Goal: Task Accomplishment & Management: Manage account settings

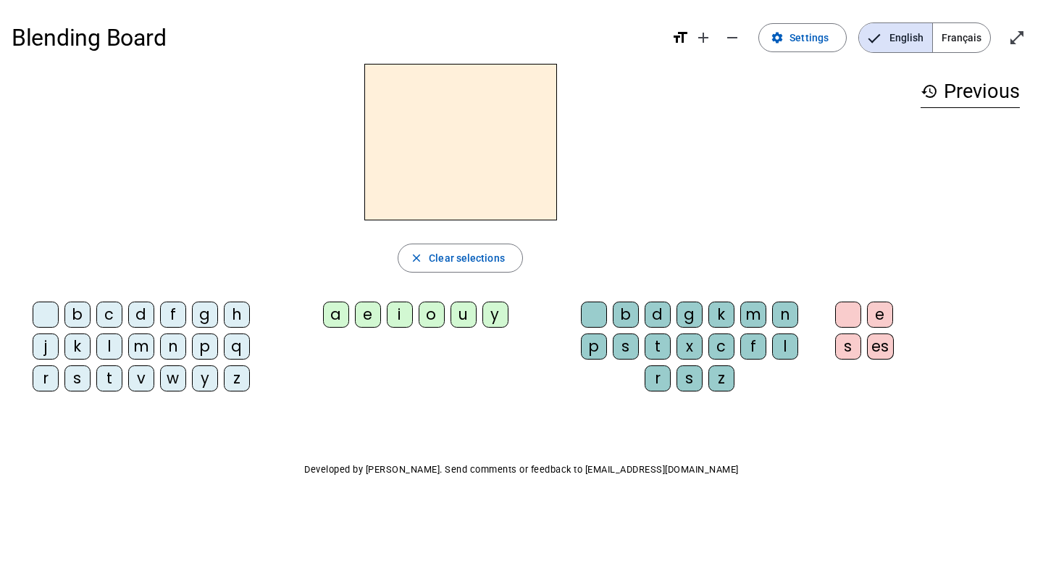
click at [963, 38] on span "Français" at bounding box center [961, 37] width 57 height 29
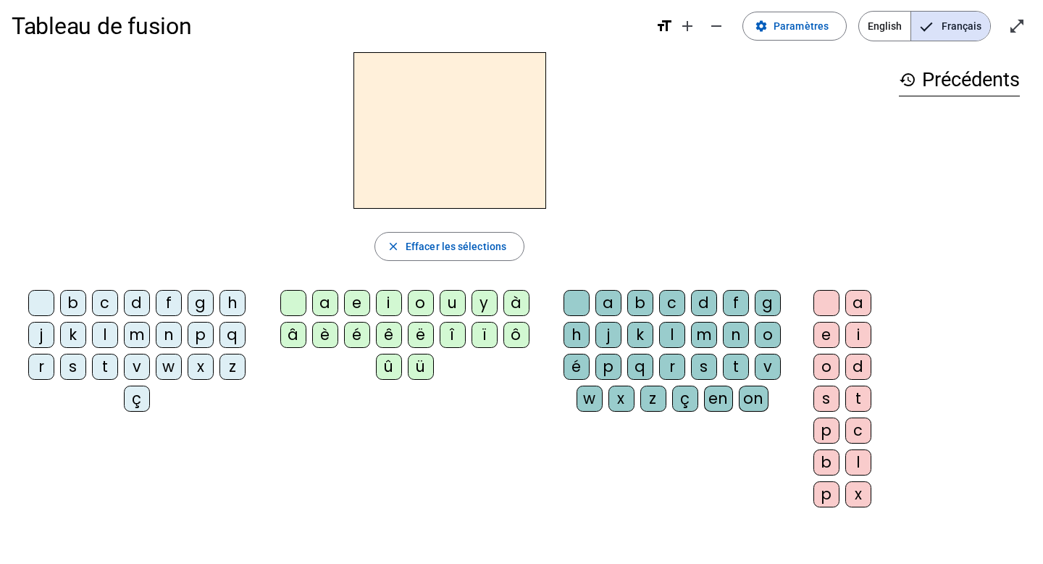
scroll to position [13, 0]
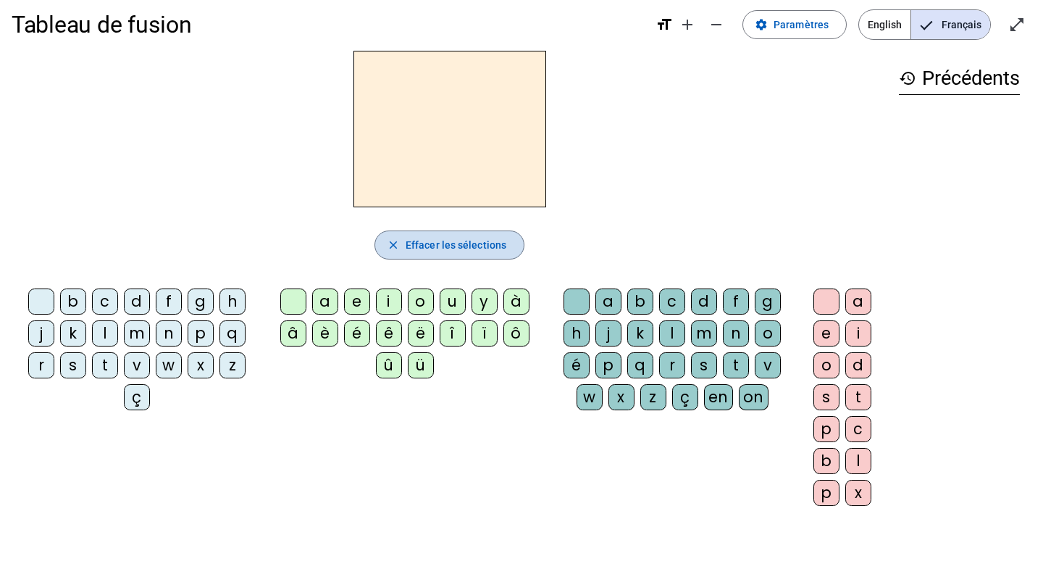
click at [443, 252] on span "Effacer les sélections" at bounding box center [456, 244] width 101 height 17
click at [774, 35] on span at bounding box center [794, 24] width 103 height 35
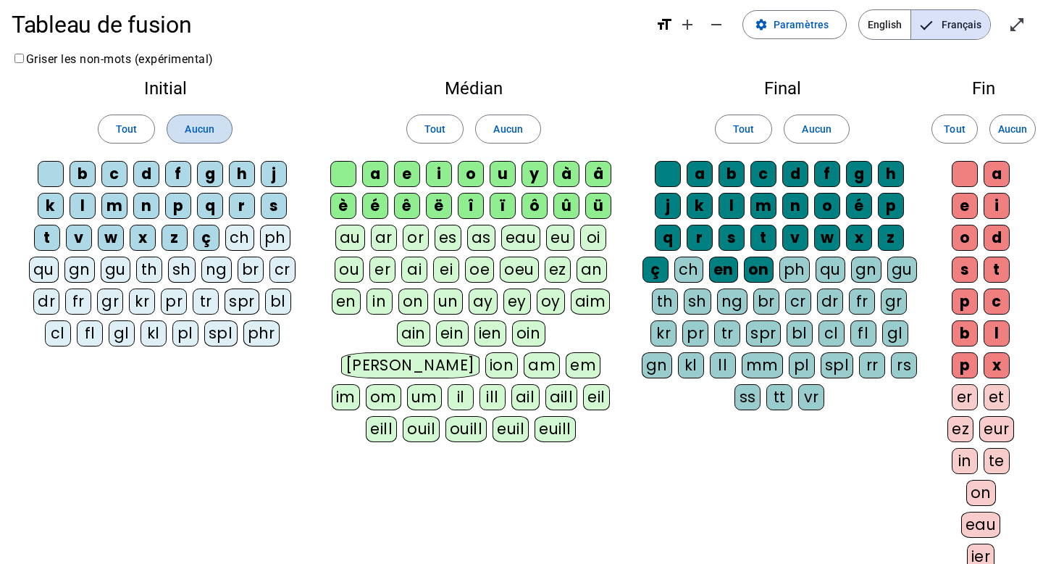
click at [189, 130] on span "Aucun" at bounding box center [199, 128] width 29 height 17
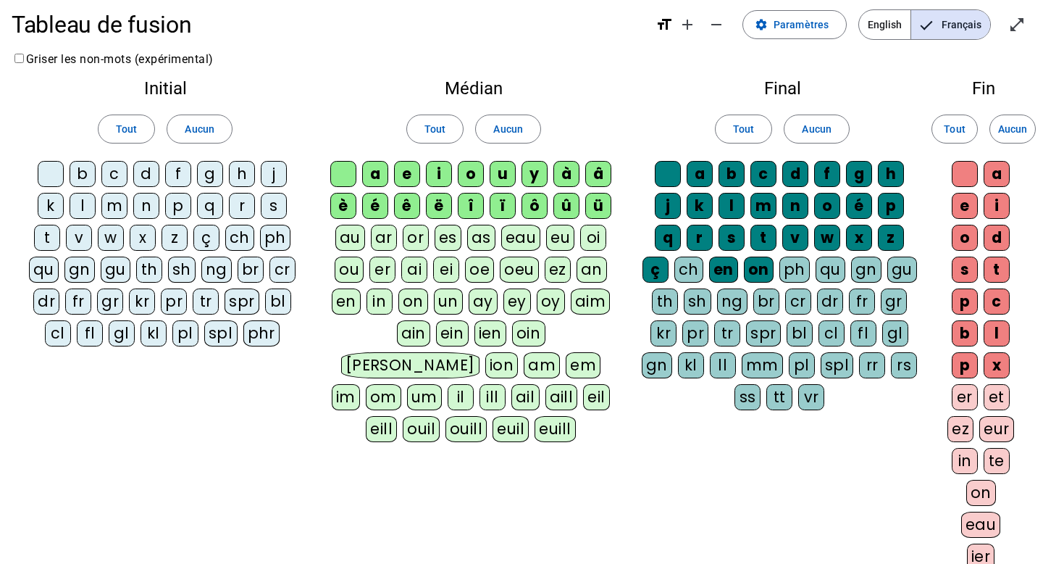
click at [110, 204] on div "m" at bounding box center [114, 206] width 26 height 26
click at [499, 131] on span "Aucun" at bounding box center [507, 128] width 29 height 17
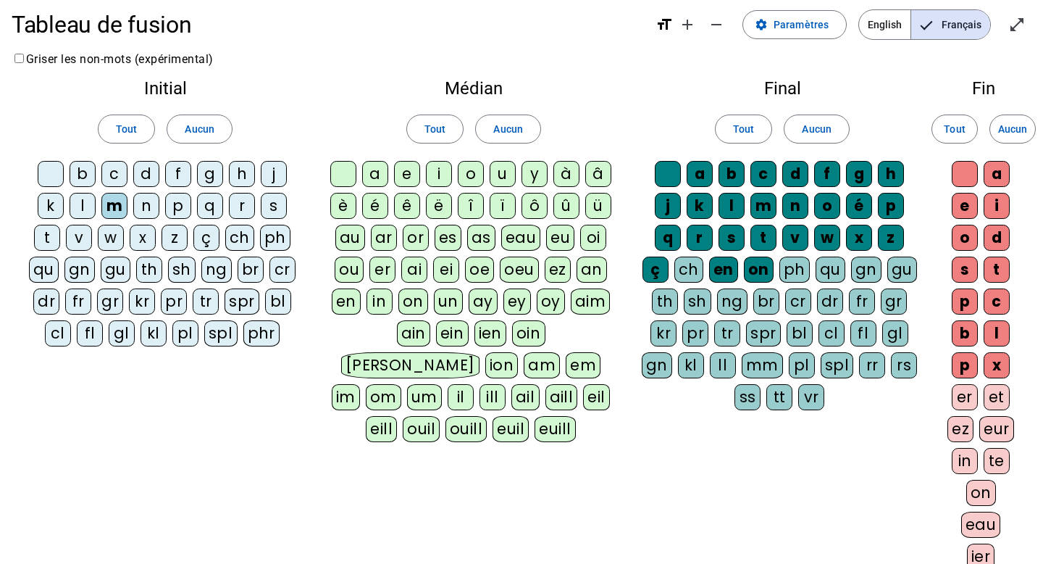
click at [376, 173] on div "a" at bounding box center [375, 174] width 26 height 26
click at [270, 205] on div "s" at bounding box center [274, 206] width 26 height 26
click at [77, 213] on div "l" at bounding box center [83, 206] width 26 height 26
click at [78, 229] on div "v" at bounding box center [79, 238] width 26 height 26
click at [272, 205] on div "s" at bounding box center [274, 206] width 26 height 26
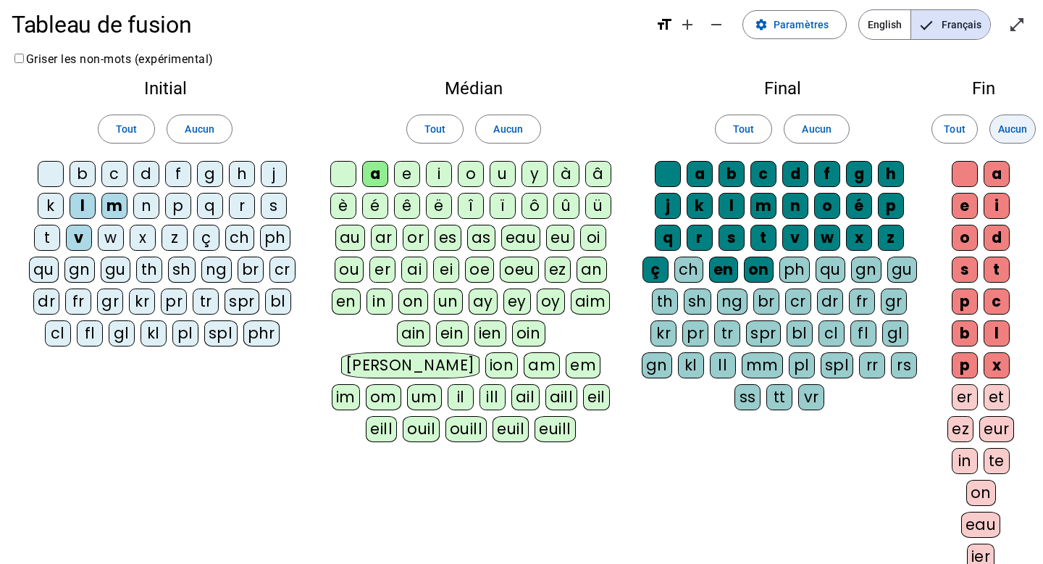
click at [1032, 125] on span at bounding box center [1012, 129] width 45 height 35
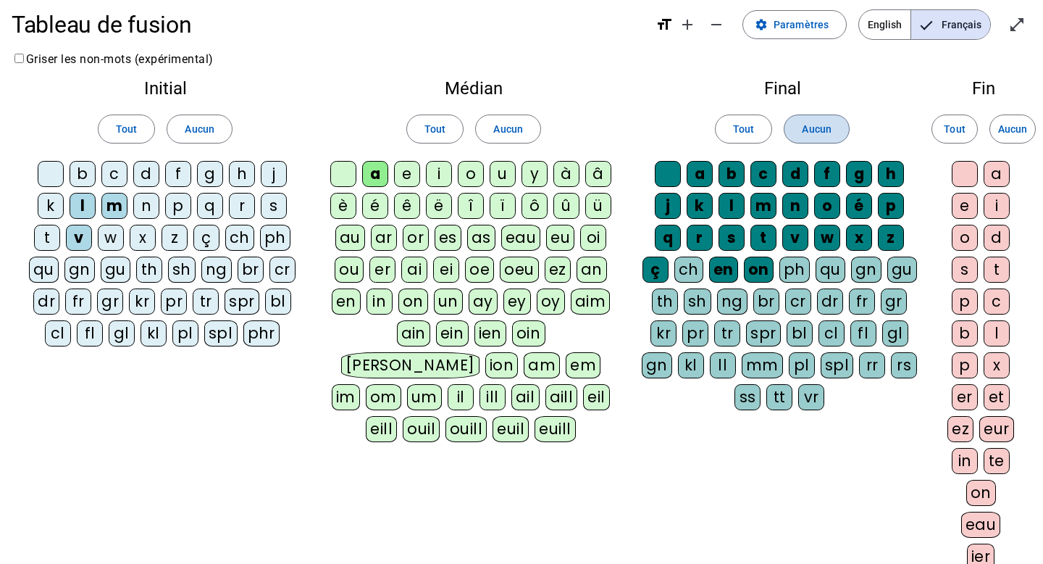
click at [828, 127] on span "Aucun" at bounding box center [816, 128] width 29 height 17
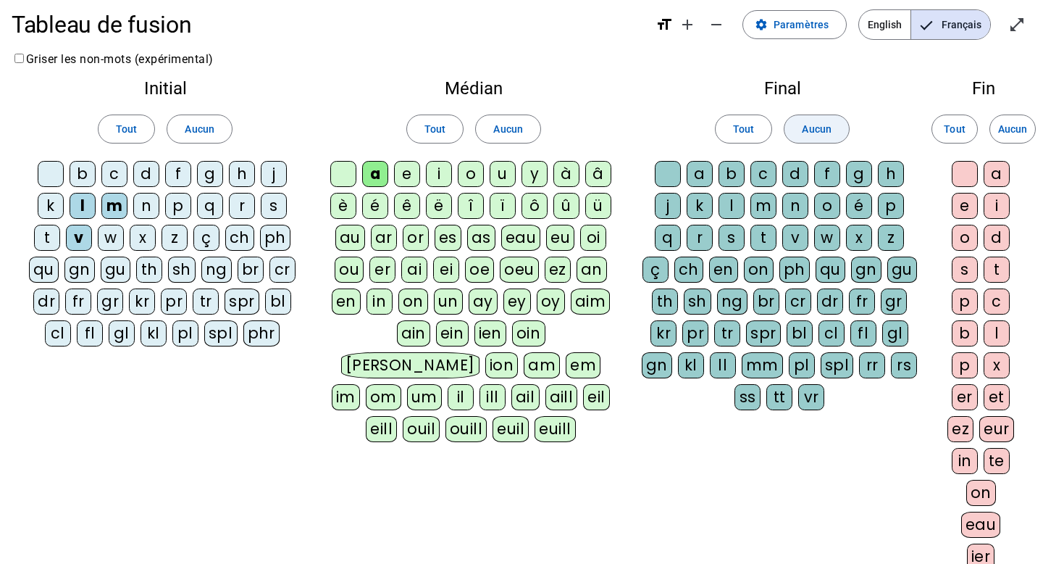
click at [806, 130] on span "Aucun" at bounding box center [816, 128] width 29 height 17
click at [735, 207] on div "l" at bounding box center [732, 206] width 26 height 26
click at [730, 239] on div "s" at bounding box center [732, 238] width 26 height 26
click at [792, 233] on div "v" at bounding box center [795, 238] width 26 height 26
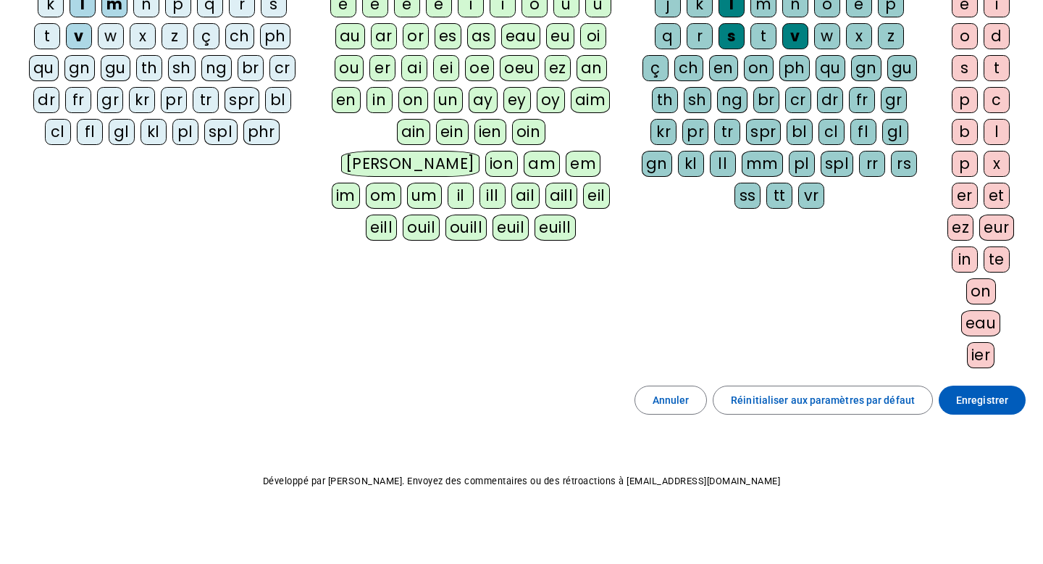
scroll to position [217, 0]
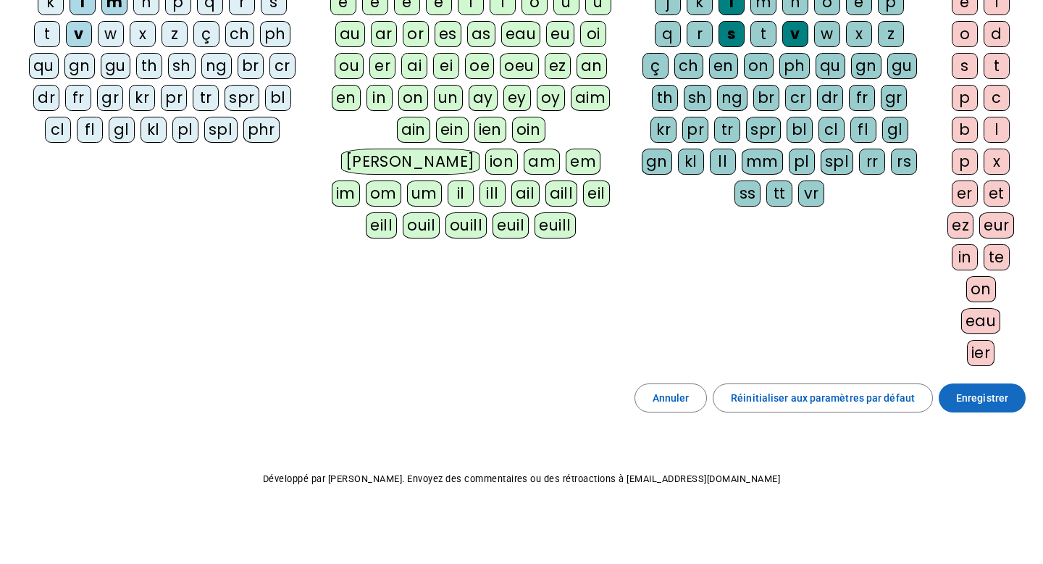
click at [981, 406] on span at bounding box center [982, 397] width 87 height 35
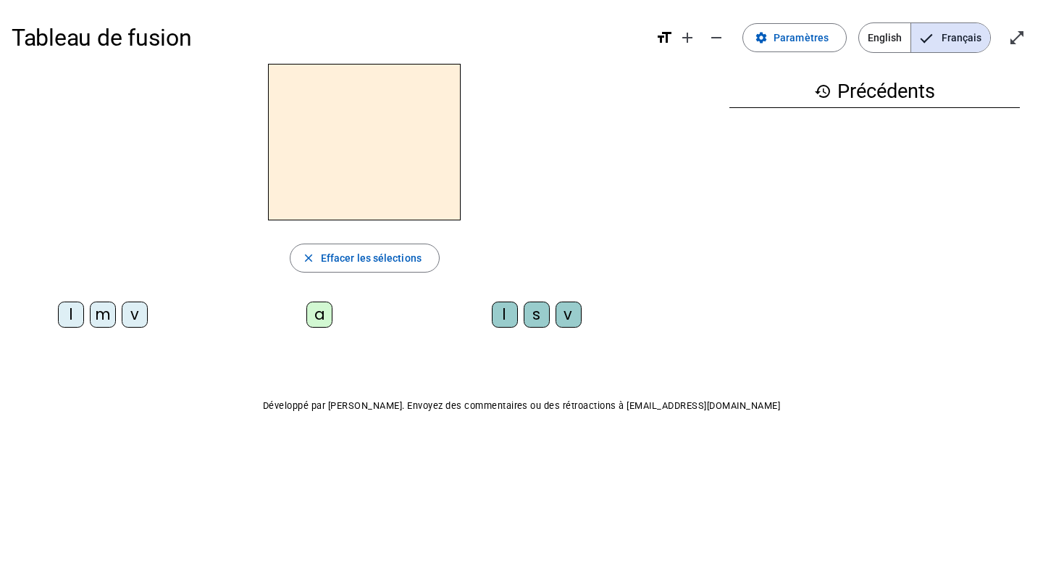
click at [102, 321] on div "m" at bounding box center [103, 314] width 26 height 26
click at [313, 319] on div "a" at bounding box center [319, 314] width 26 height 26
click at [503, 310] on div "l" at bounding box center [505, 314] width 26 height 26
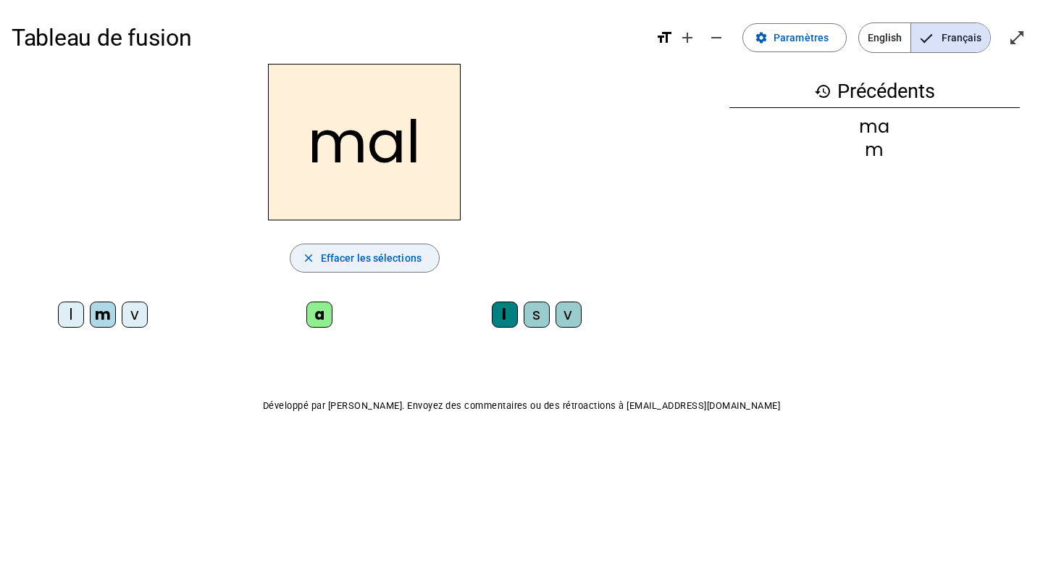
click at [370, 256] on span "Effacer les sélections" at bounding box center [371, 257] width 101 height 17
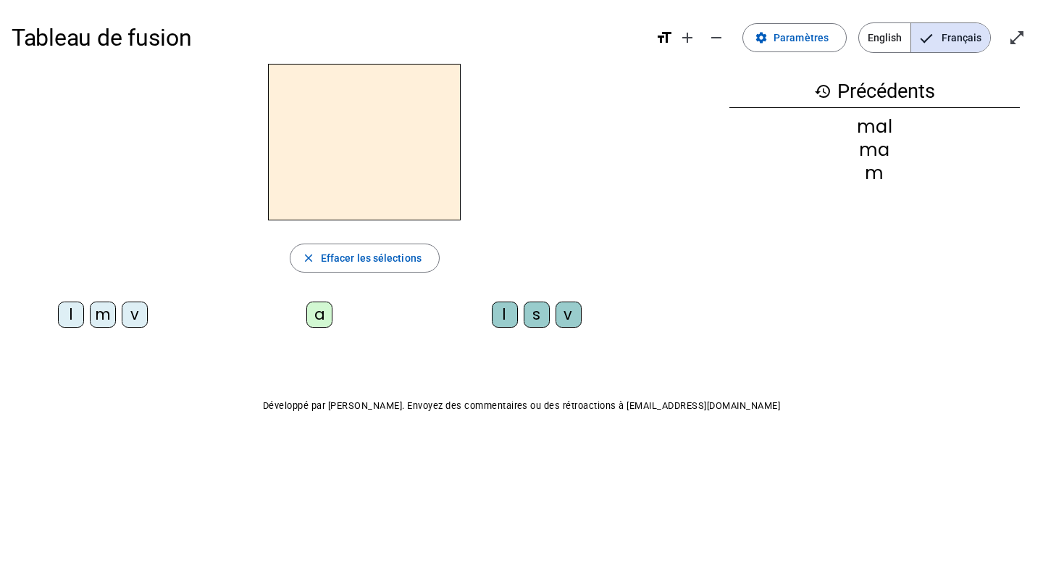
drag, startPoint x: 138, startPoint y: 314, endPoint x: 152, endPoint y: 314, distance: 14.5
click at [138, 314] on div "v" at bounding box center [135, 314] width 26 height 26
click at [325, 316] on div "a" at bounding box center [319, 314] width 26 height 26
click at [506, 314] on div "l" at bounding box center [505, 314] width 26 height 26
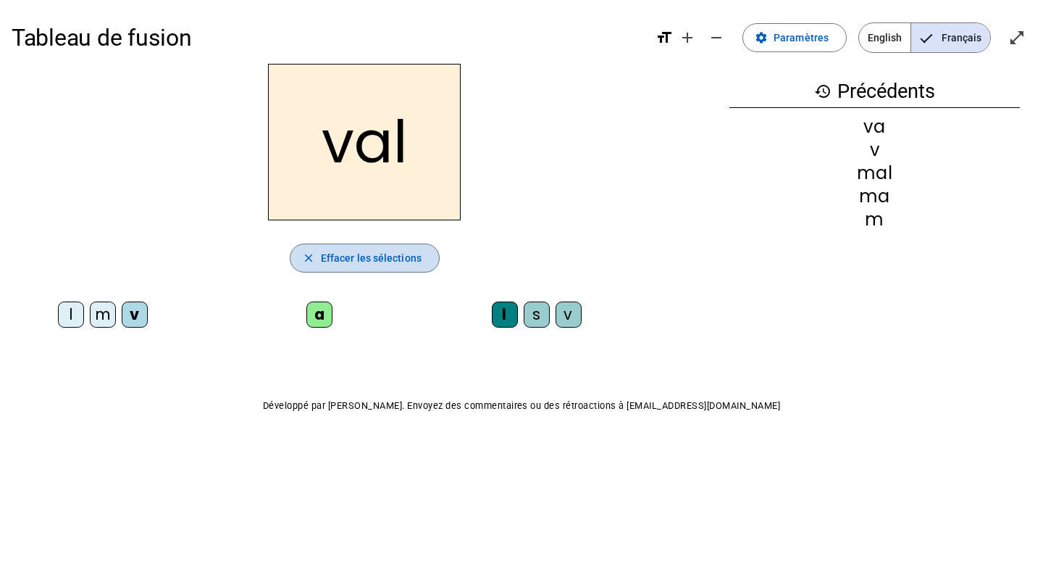
click at [343, 261] on span "Effacer les sélections" at bounding box center [371, 257] width 101 height 17
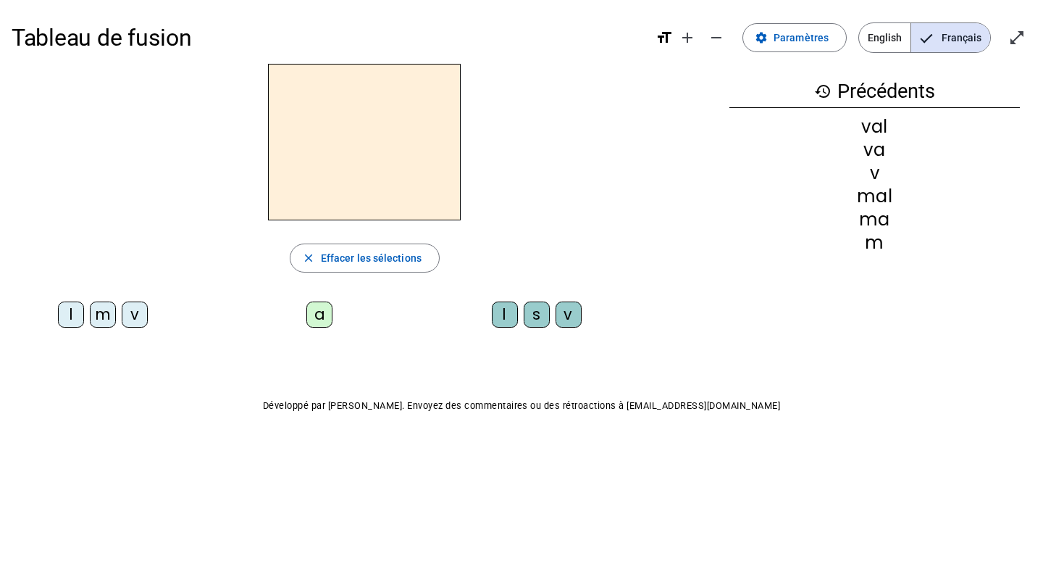
click at [669, 113] on div at bounding box center [365, 142] width 706 height 156
click at [786, 41] on span "Paramètres" at bounding box center [801, 37] width 55 height 17
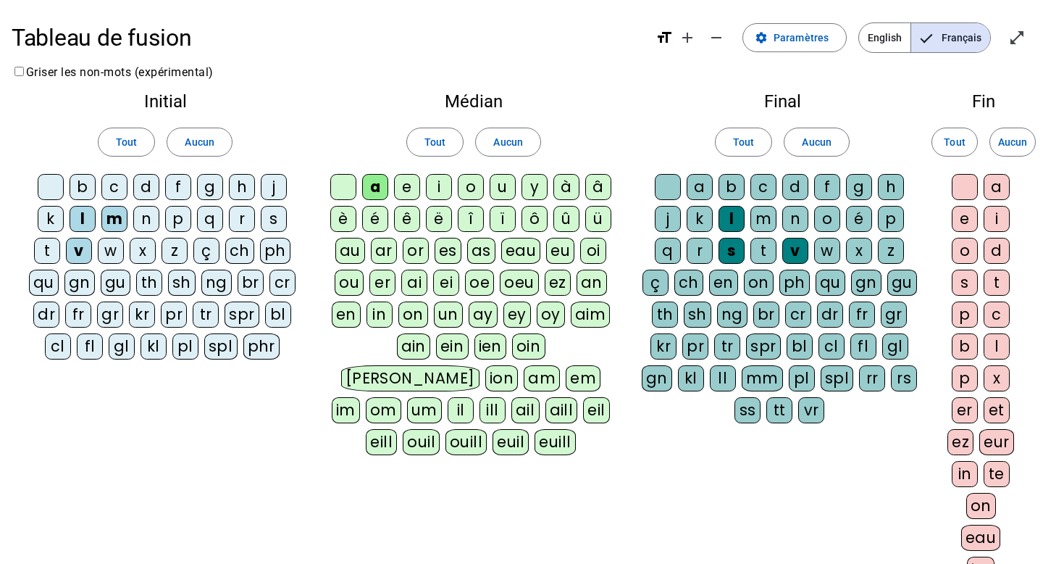
click at [798, 248] on div "v" at bounding box center [795, 251] width 26 height 26
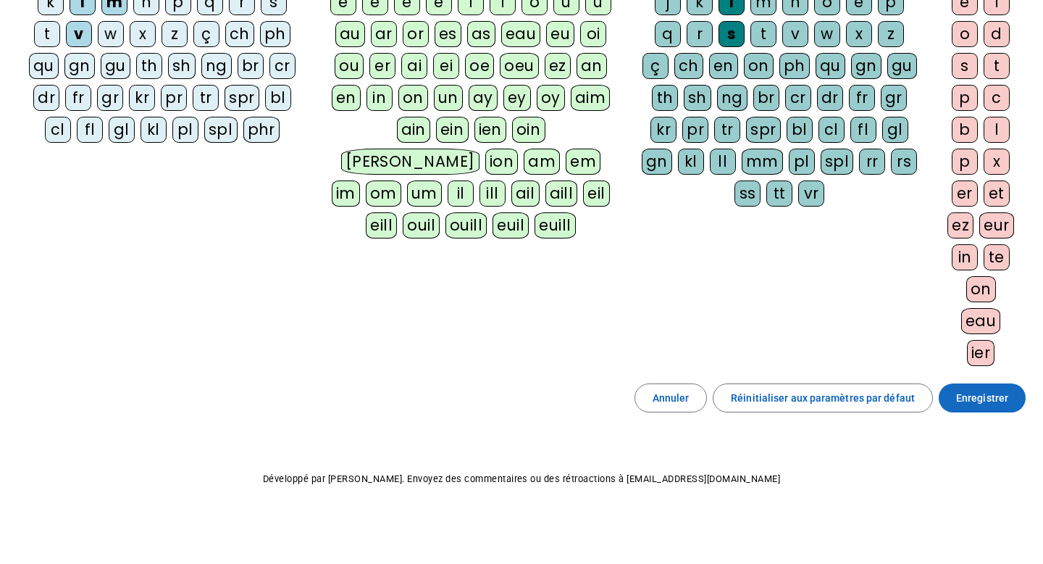
click at [968, 397] on span "Enregistrer" at bounding box center [982, 397] width 52 height 17
